Goal: Navigation & Orientation: Go to known website

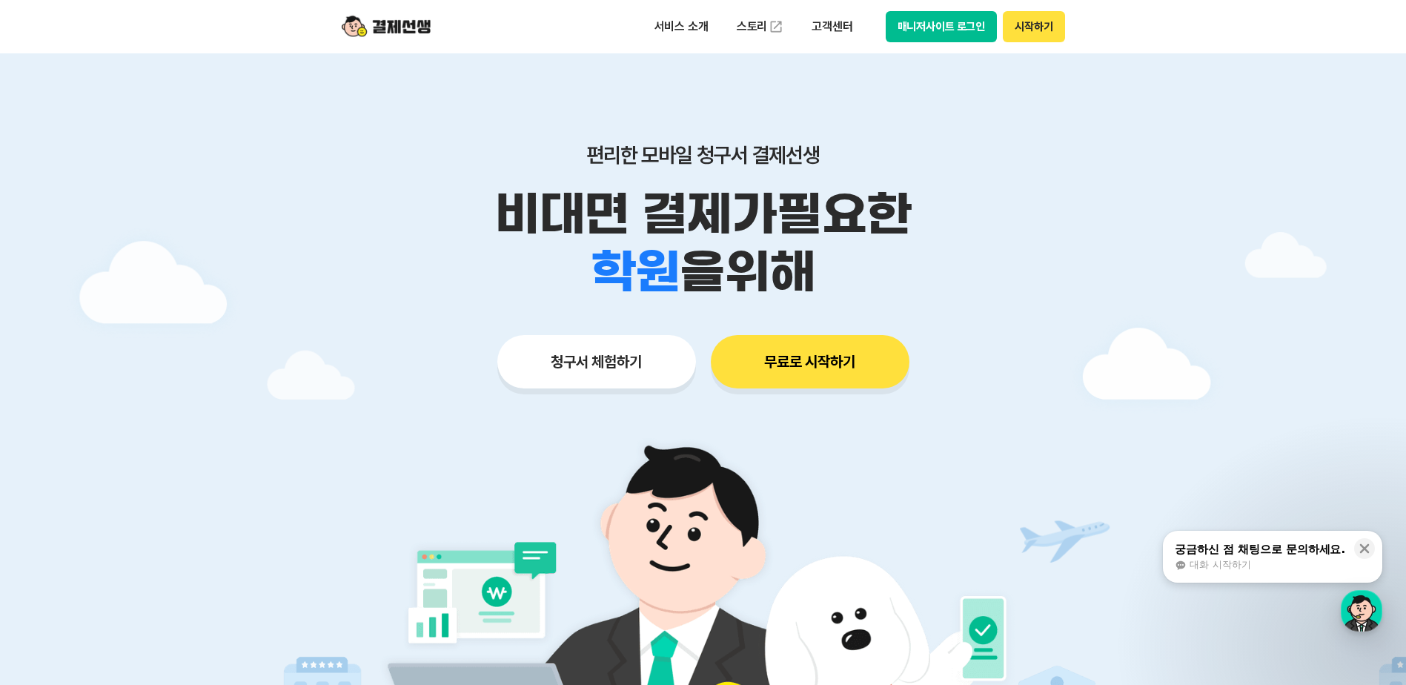
click at [929, 33] on button "매니저사이트 로그인" at bounding box center [942, 26] width 112 height 31
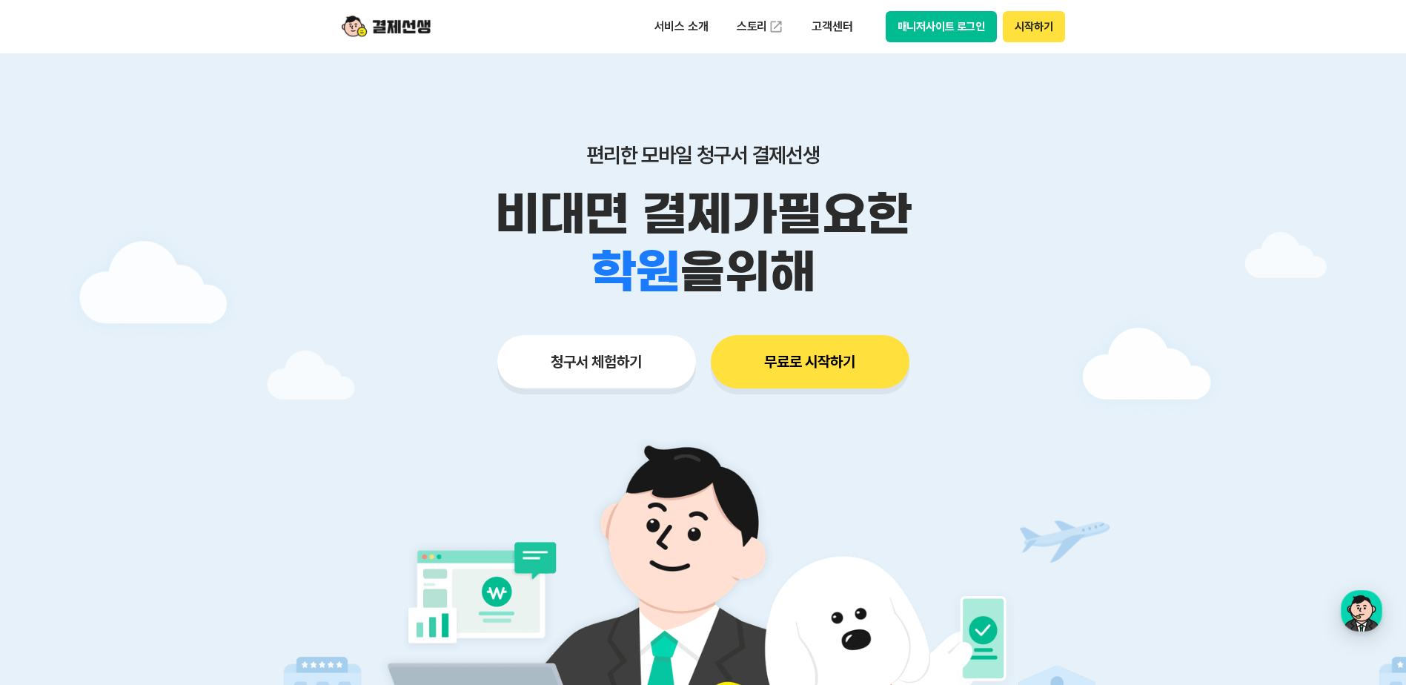
click at [826, 360] on button "무료로 시작하기" at bounding box center [810, 361] width 199 height 53
click at [965, 27] on button "매니저사이트 로그인" at bounding box center [942, 26] width 112 height 31
